Goal: Information Seeking & Learning: Learn about a topic

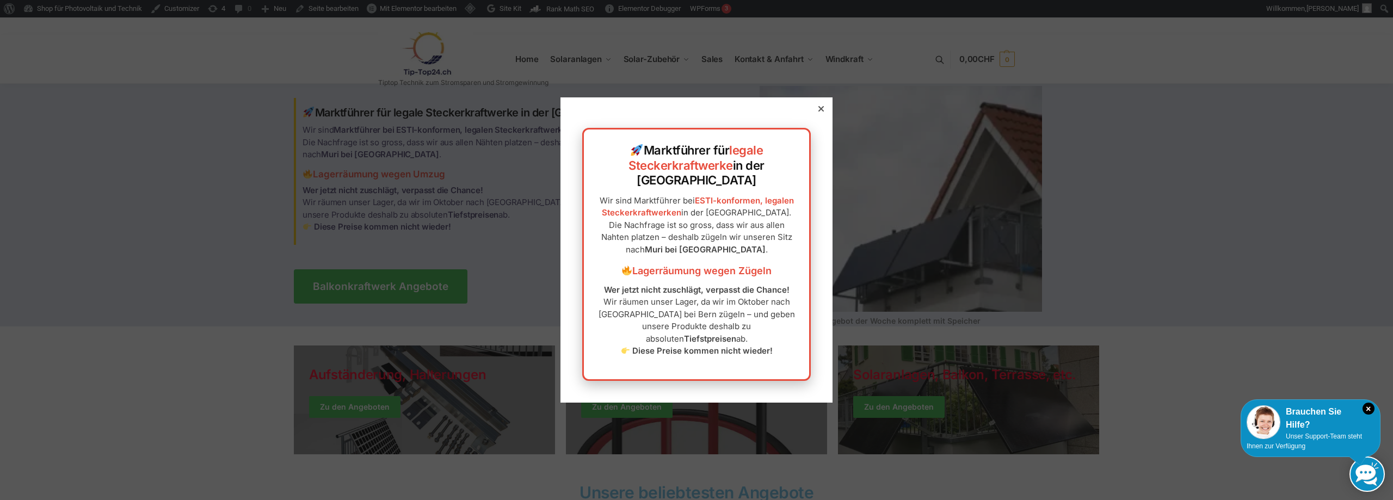
click at [818, 112] on icon at bounding box center [820, 108] width 5 height 5
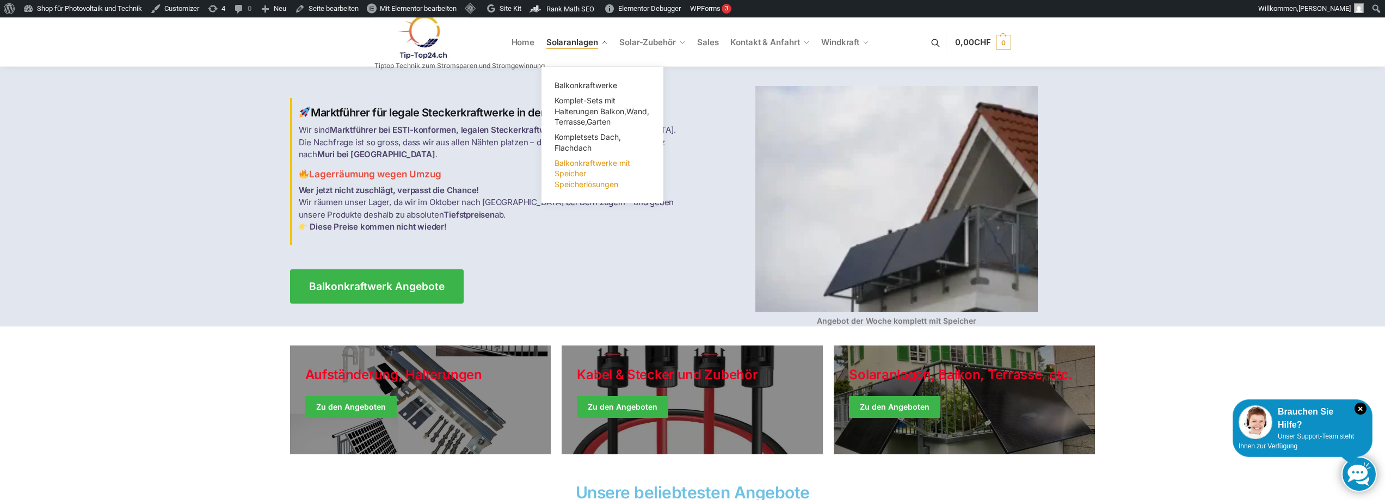
click at [583, 168] on link "Balkonkraftwerke mit Speicher Speicherlösungen" at bounding box center [602, 174] width 109 height 36
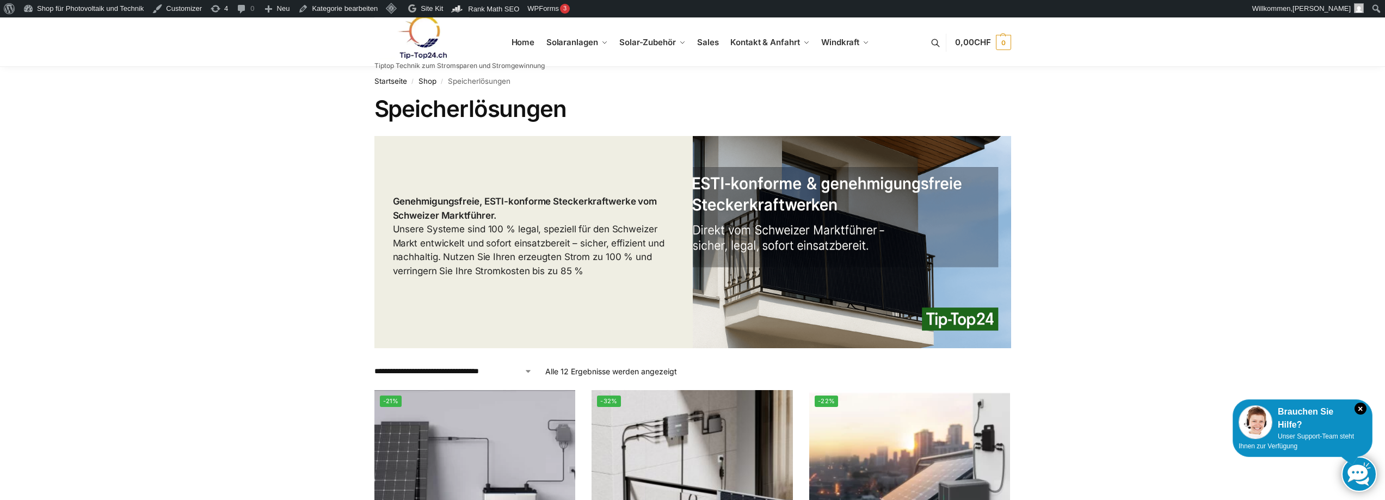
scroll to position [218, 0]
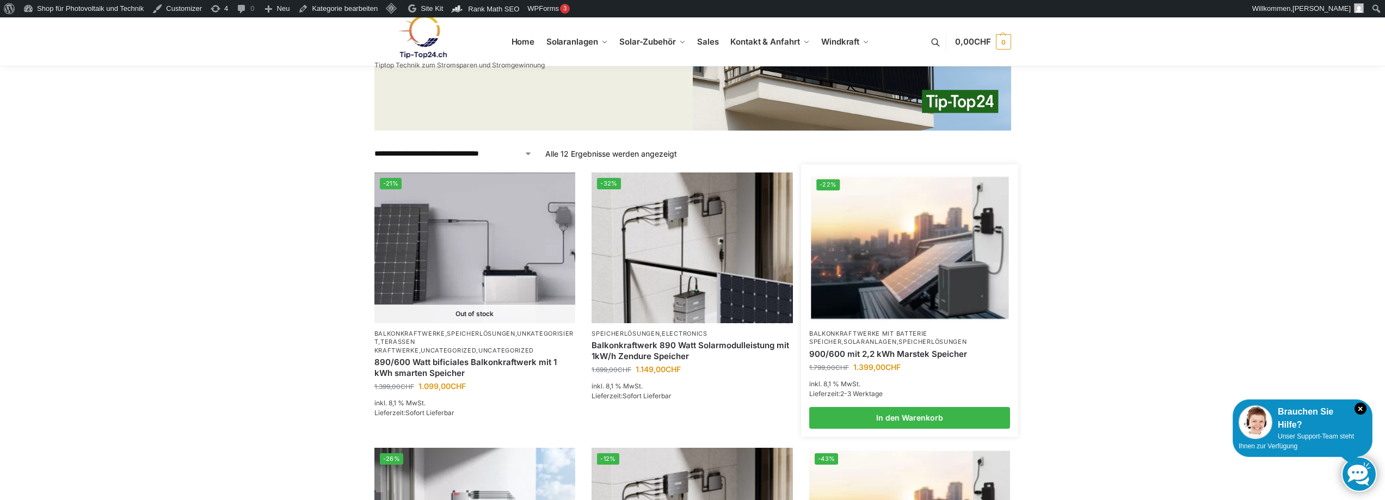
click at [878, 349] on link "900/600 mit 2,2 kWh Marstek Speicher" at bounding box center [909, 354] width 201 height 11
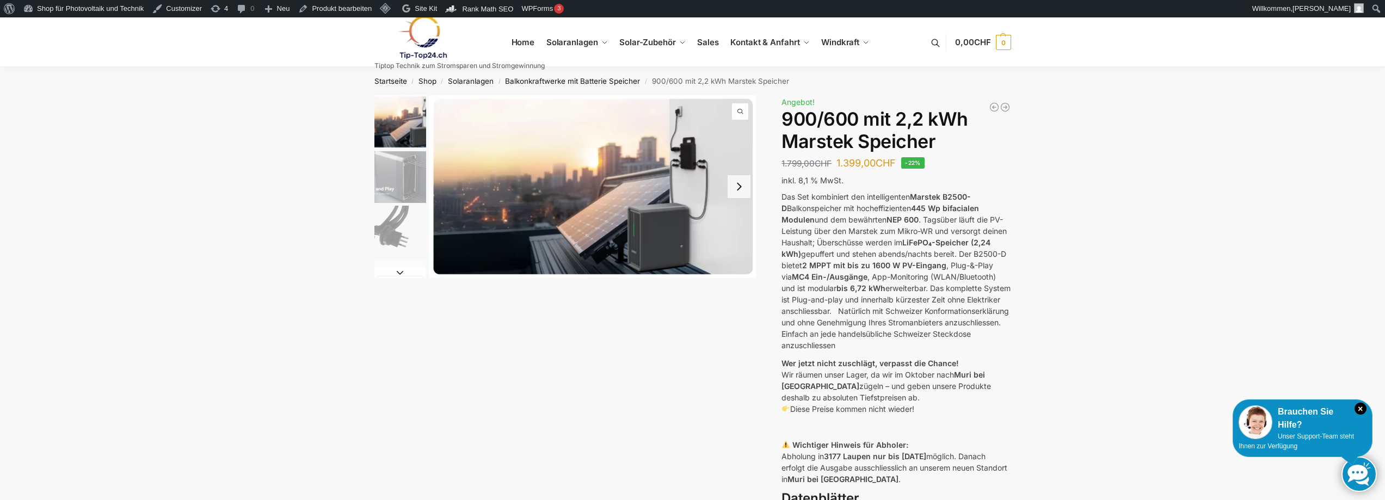
scroll to position [435, 0]
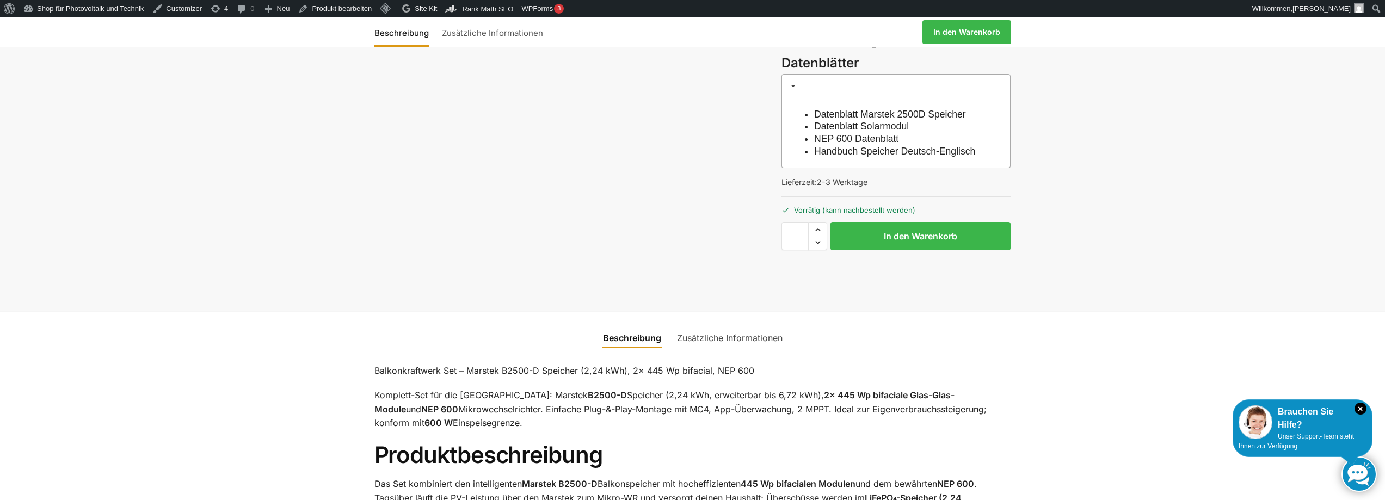
click at [934, 115] on link "Datenblatt Marstek 2500D Speicher" at bounding box center [890, 114] width 152 height 11
